Goal: Task Accomplishment & Management: Use online tool/utility

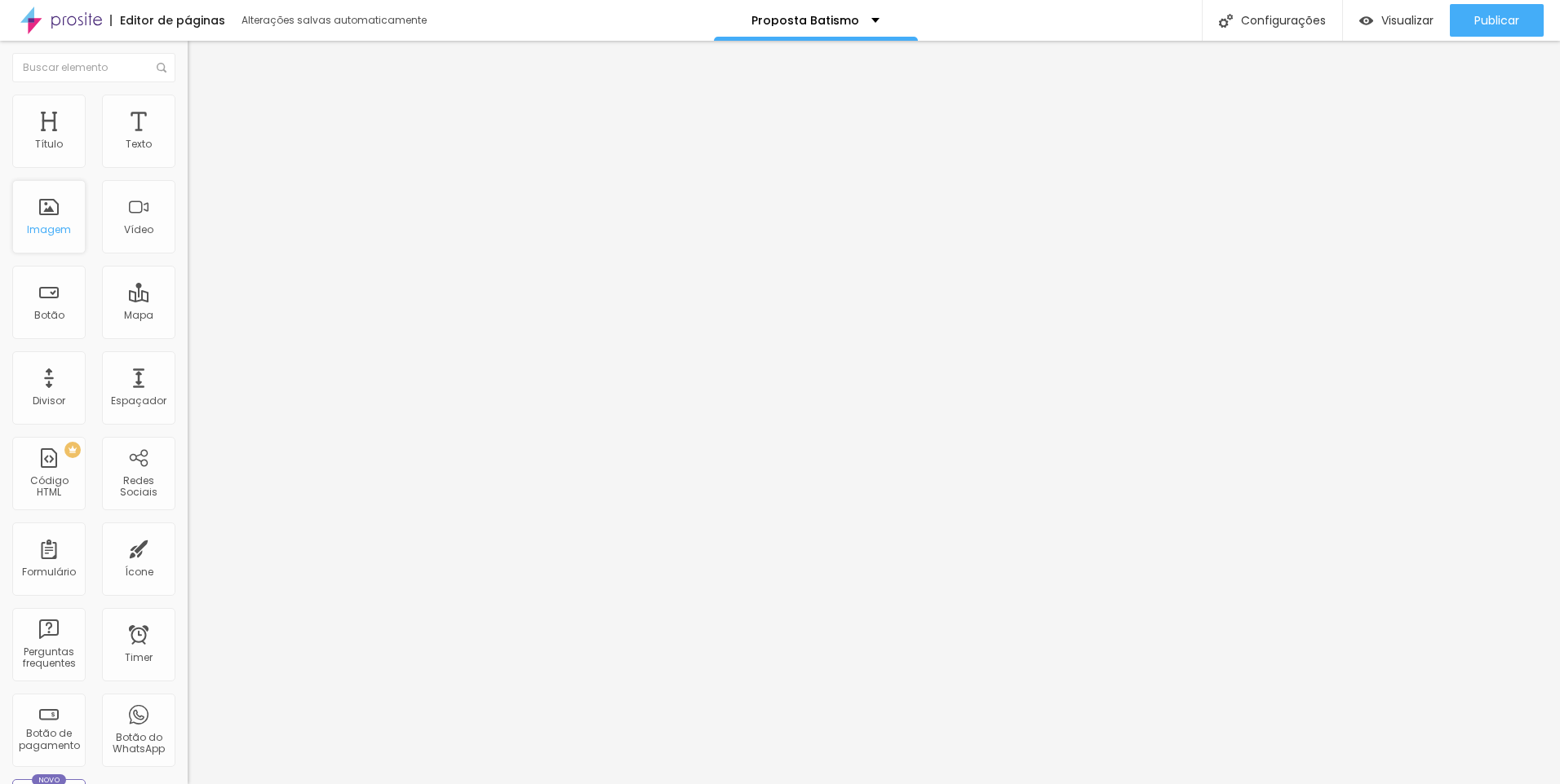
click at [62, 224] on div "Imagem" at bounding box center [48, 230] width 44 height 11
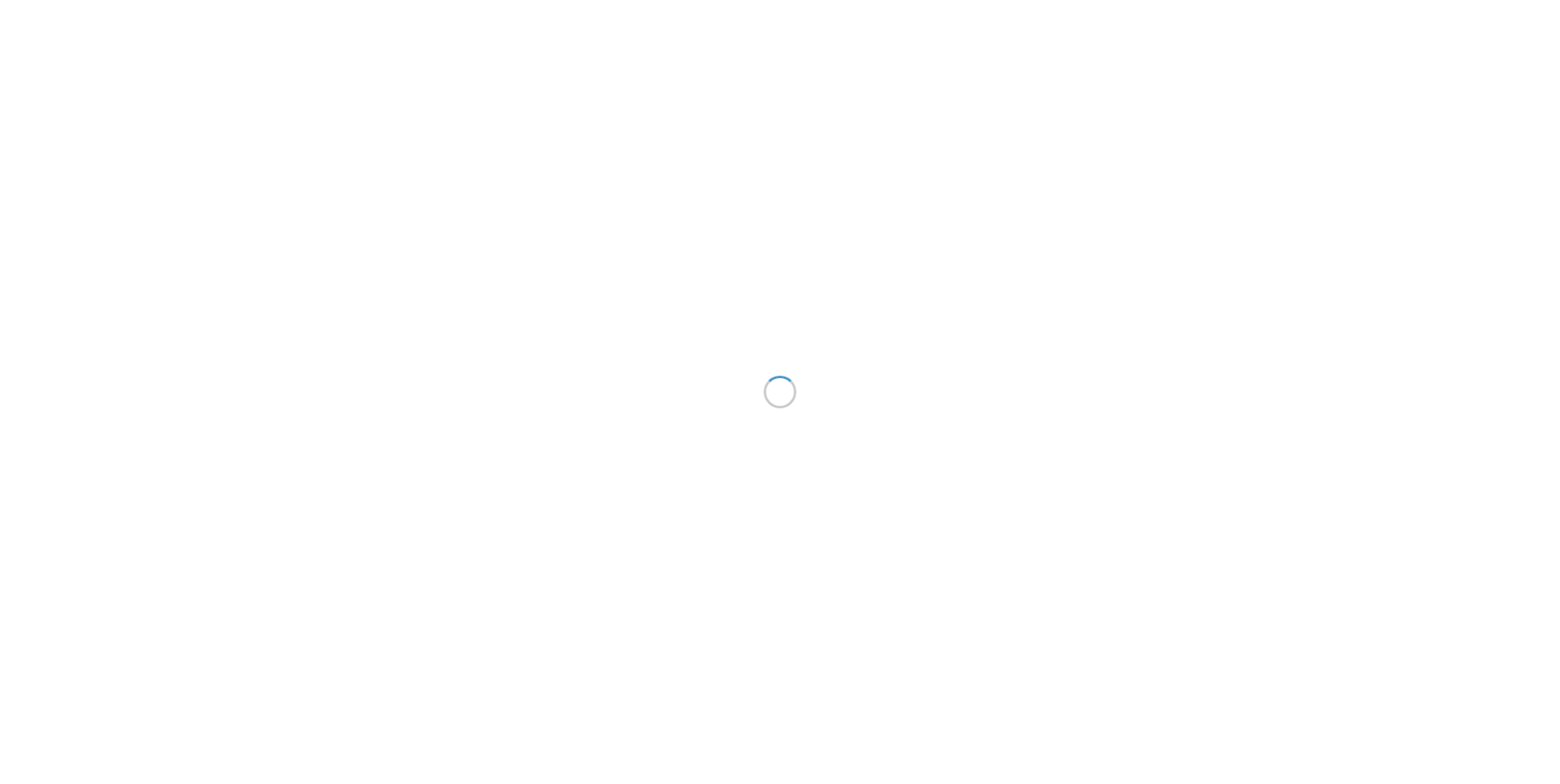
click at [46, 209] on div "Imagem" at bounding box center [48, 217] width 73 height 73
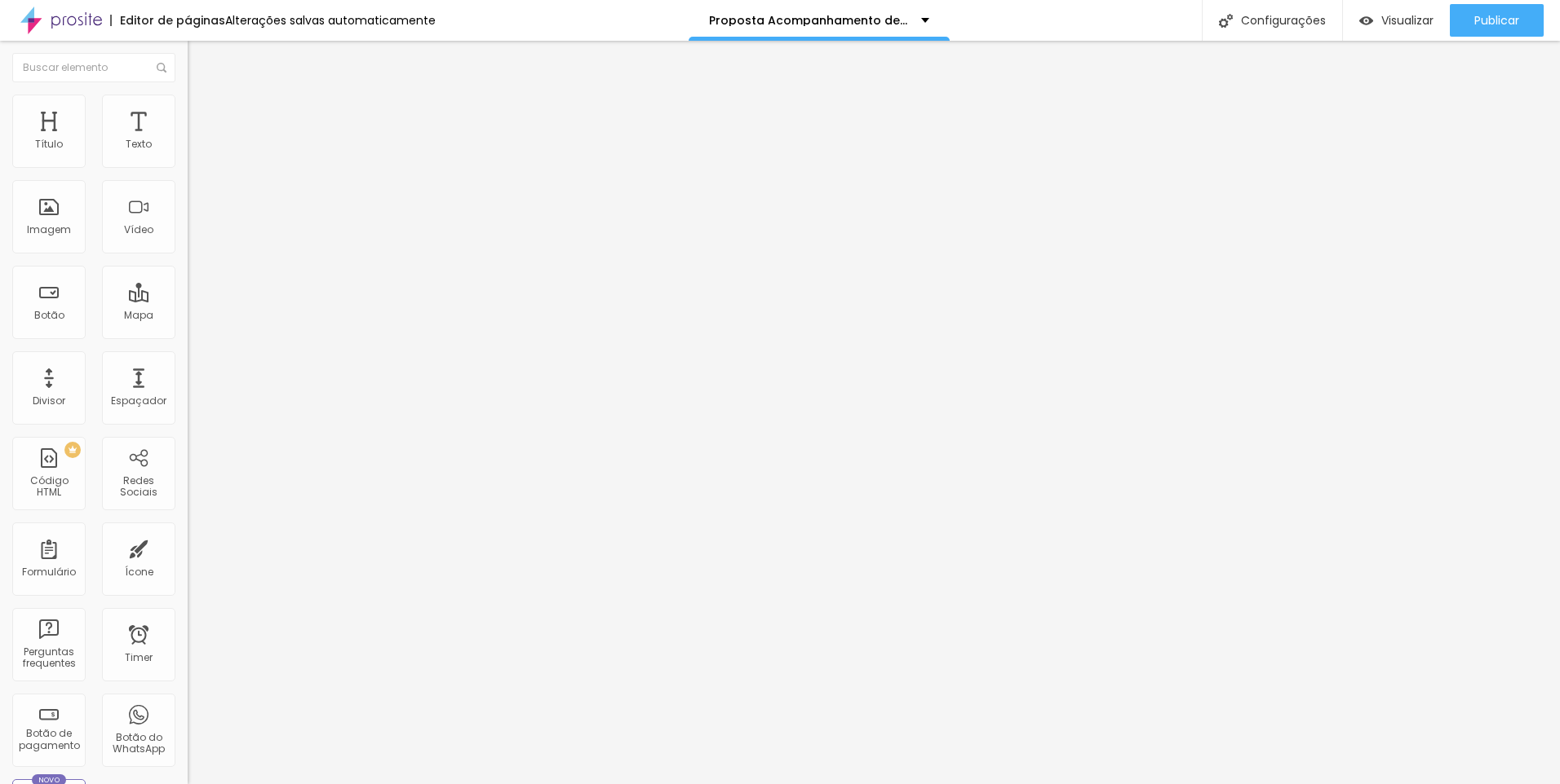
click at [202, 112] on span "Estilo" at bounding box center [215, 105] width 26 height 14
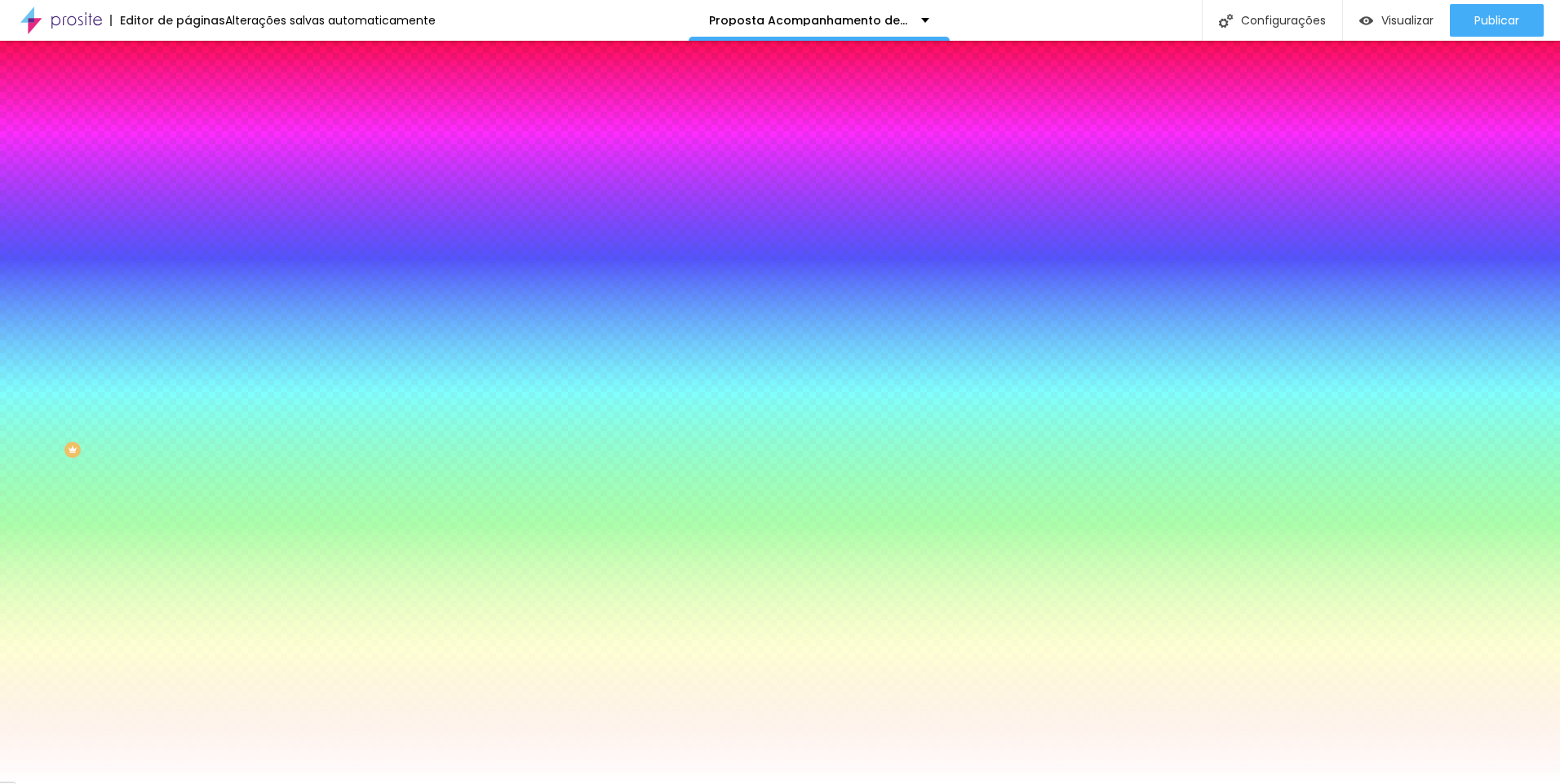
click at [187, 111] on li "Avançado" at bounding box center [280, 119] width 187 height 16
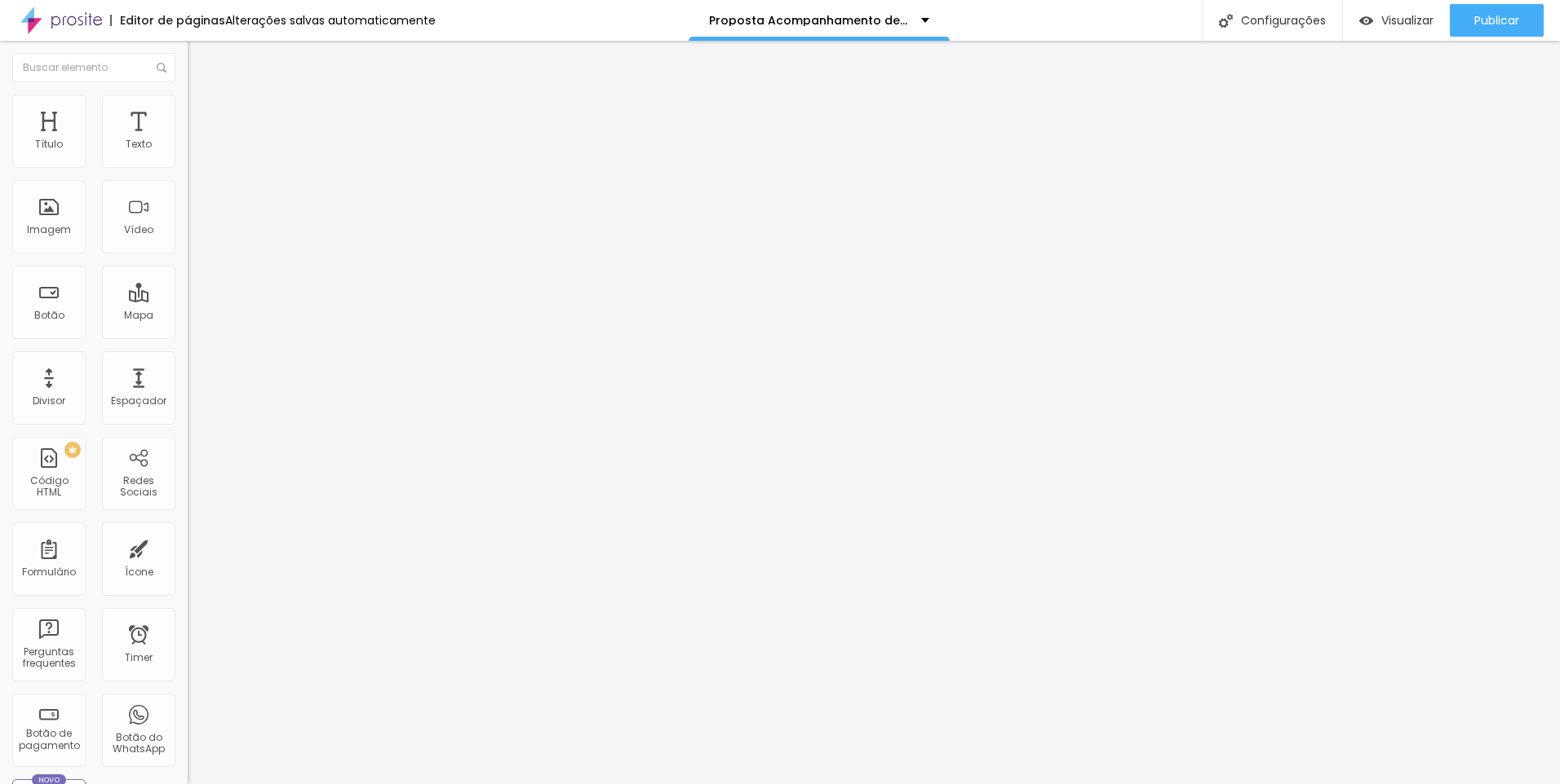
click at [202, 96] on span "Conteúdo" at bounding box center [227, 89] width 50 height 14
click at [41, 216] on div "Imagem" at bounding box center [48, 217] width 73 height 73
click at [48, 215] on div "Imagem" at bounding box center [48, 217] width 73 height 73
click at [46, 216] on div "Imagem" at bounding box center [48, 217] width 73 height 73
click at [49, 216] on div "Imagem" at bounding box center [48, 217] width 73 height 73
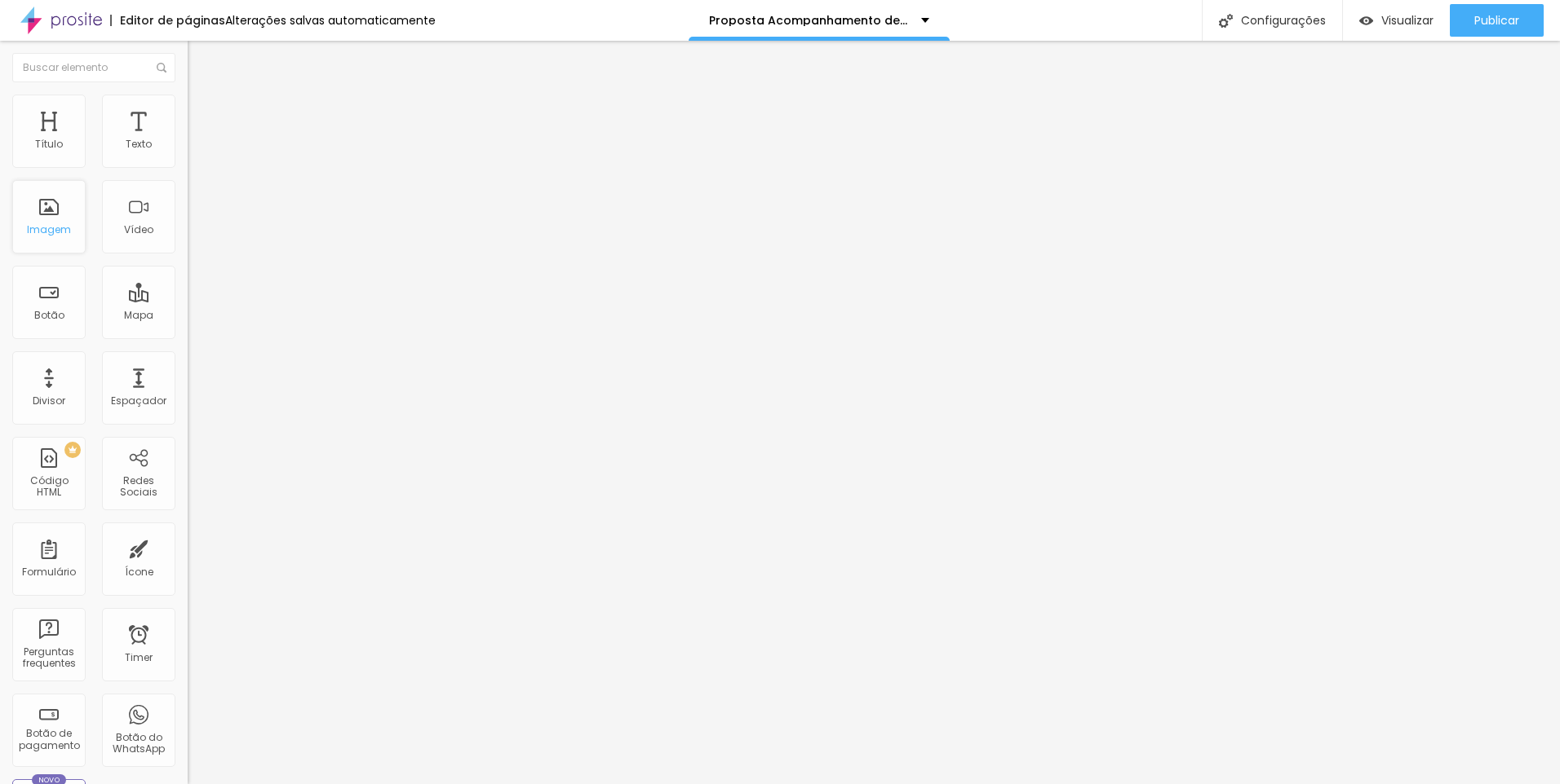
click at [53, 214] on div "Imagem" at bounding box center [48, 217] width 73 height 73
click at [48, 313] on div "Botão" at bounding box center [49, 316] width 30 height 11
